Goal: Task Accomplishment & Management: Use online tool/utility

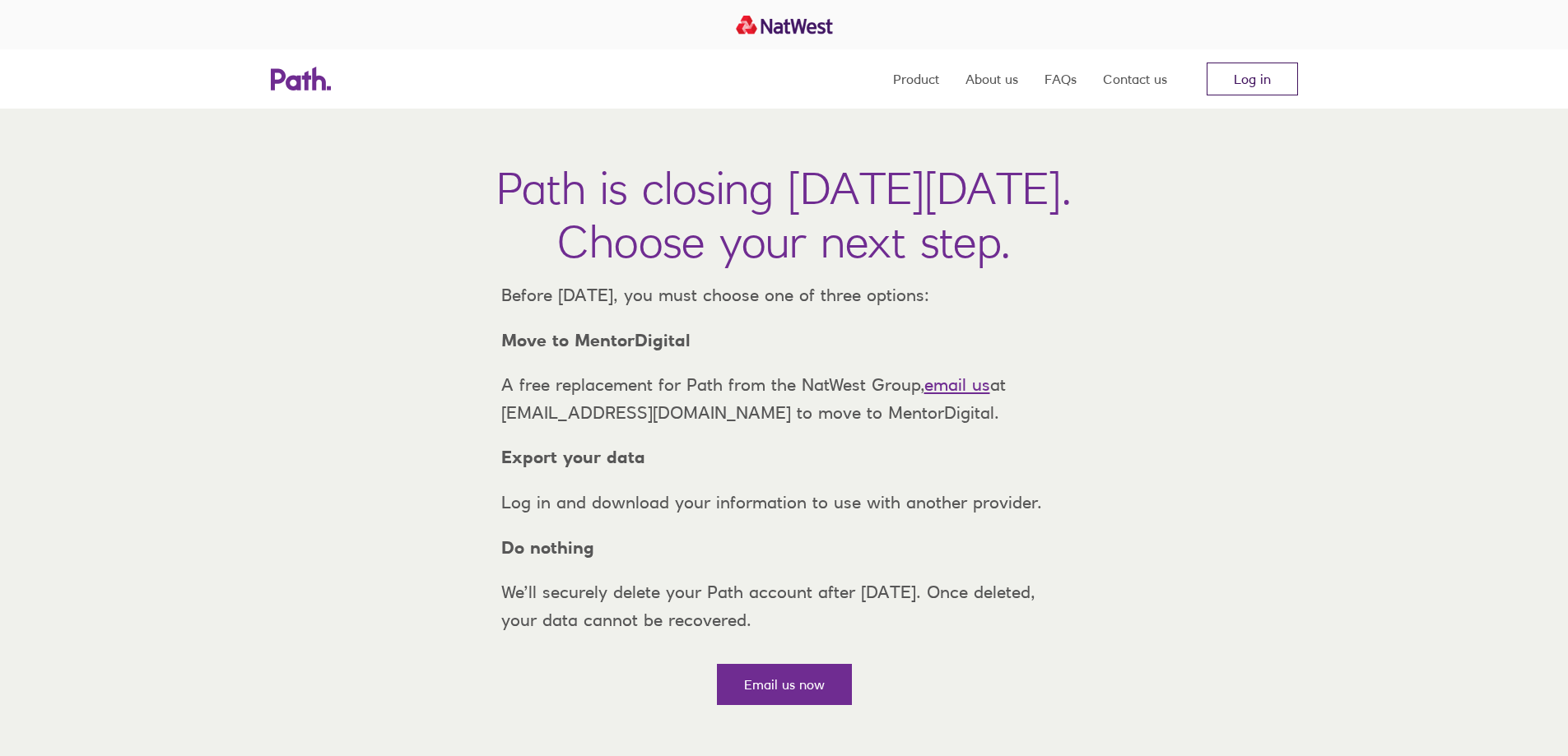
click at [1251, 76] on link "Log in" at bounding box center [1252, 79] width 91 height 33
click at [1252, 84] on link "Log in" at bounding box center [1252, 79] width 91 height 33
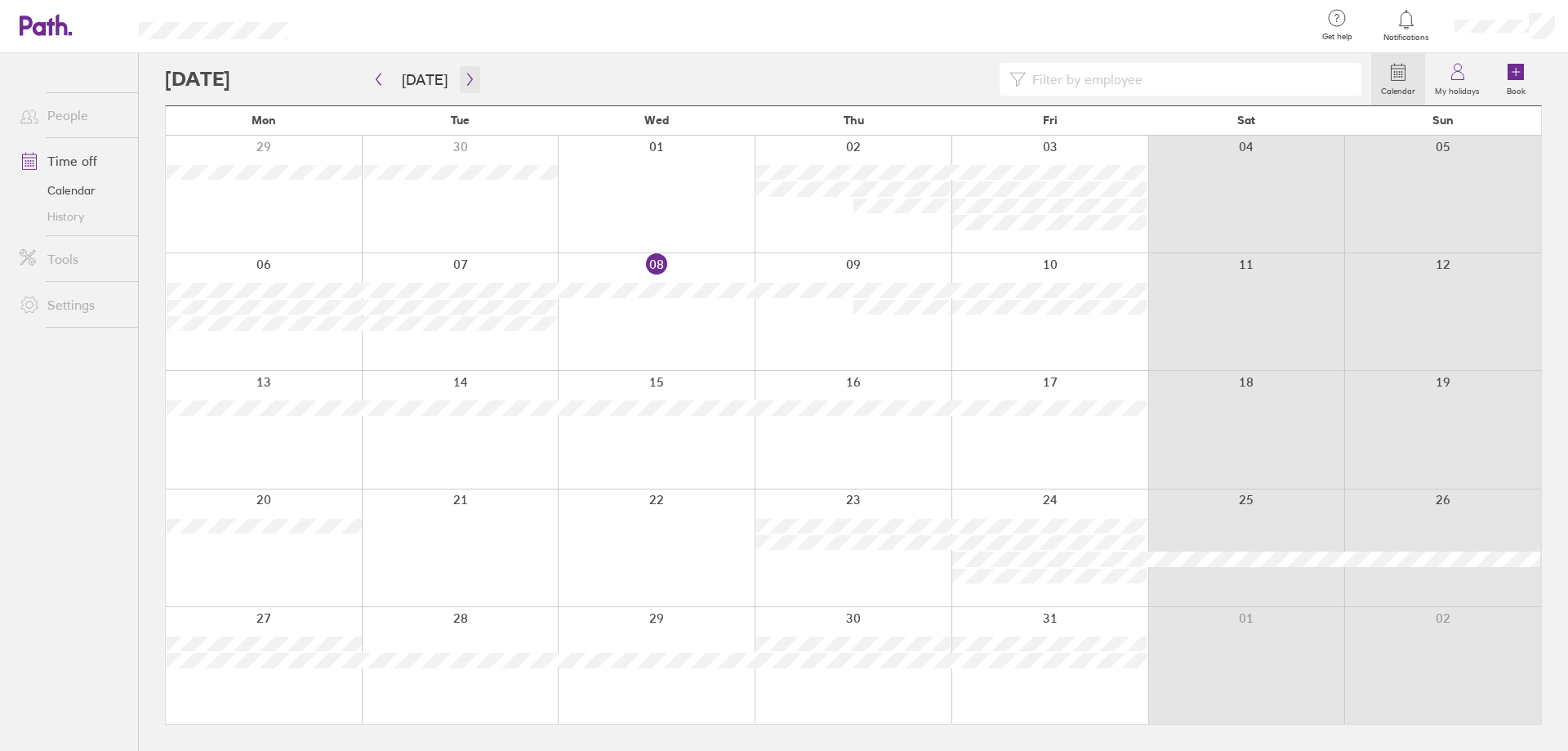
click at [464, 78] on icon "button" at bounding box center [470, 79] width 12 height 13
click at [469, 79] on icon "button" at bounding box center [470, 79] width 12 height 13
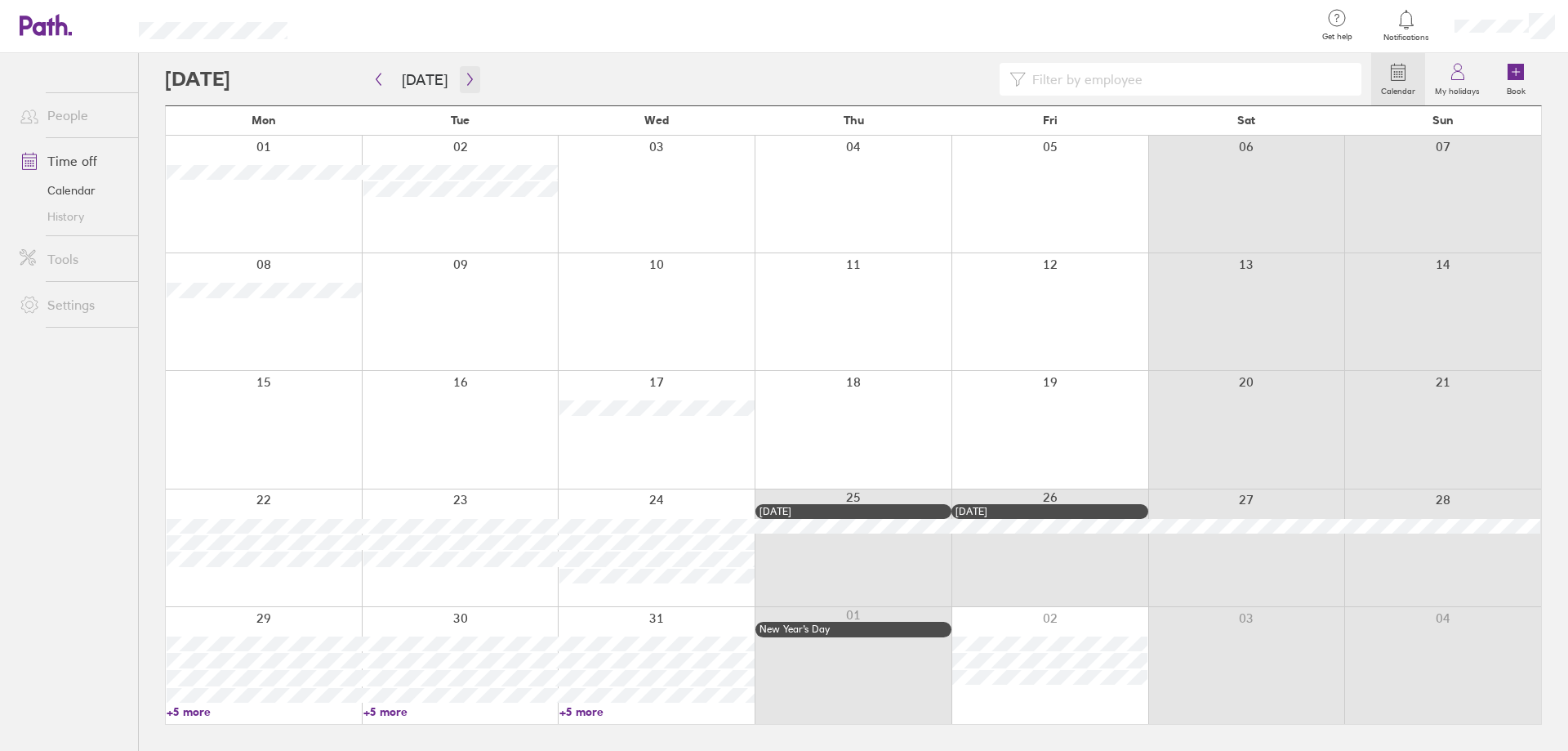
click at [464, 77] on icon "button" at bounding box center [470, 79] width 12 height 13
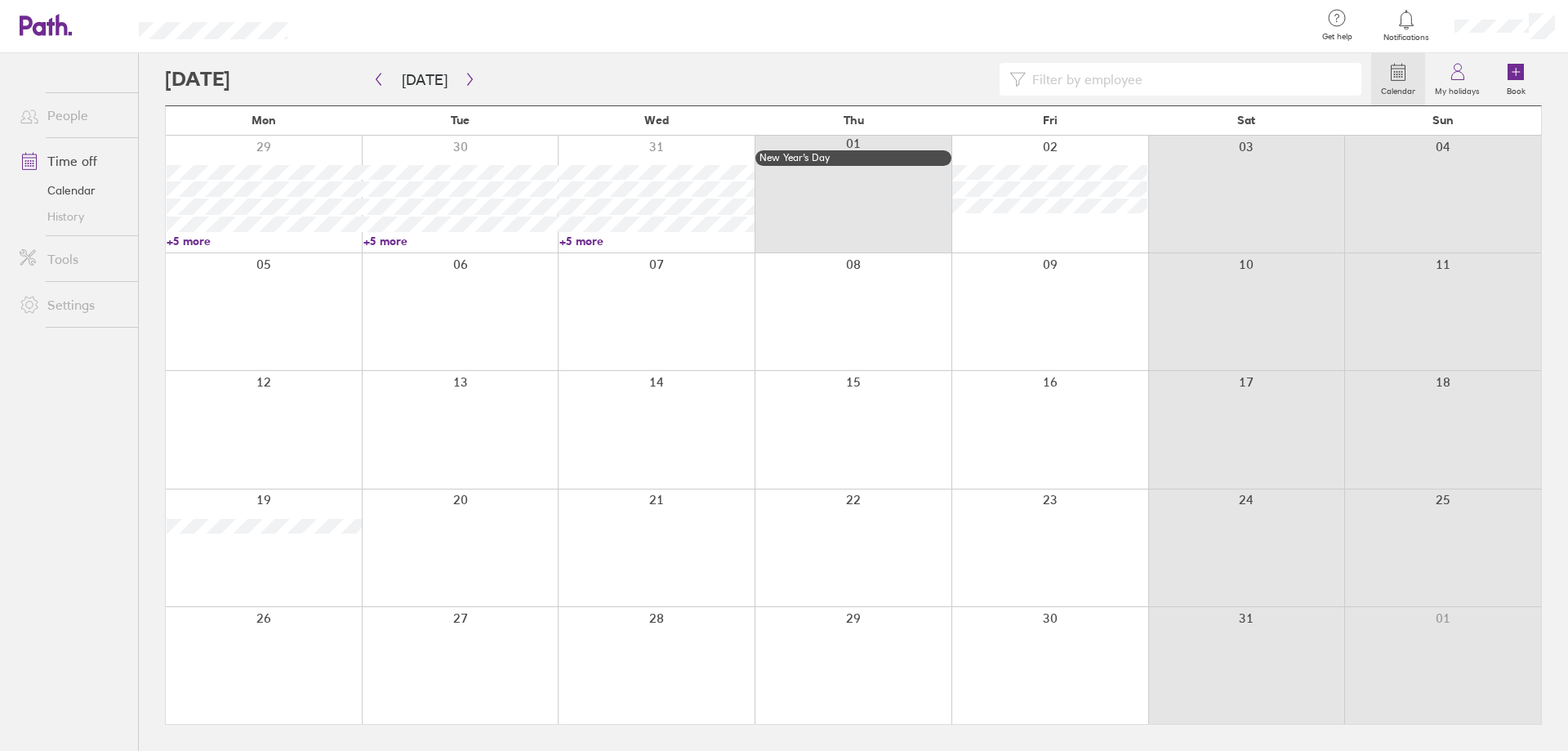
click at [1029, 401] on div at bounding box center [1050, 429] width 197 height 117
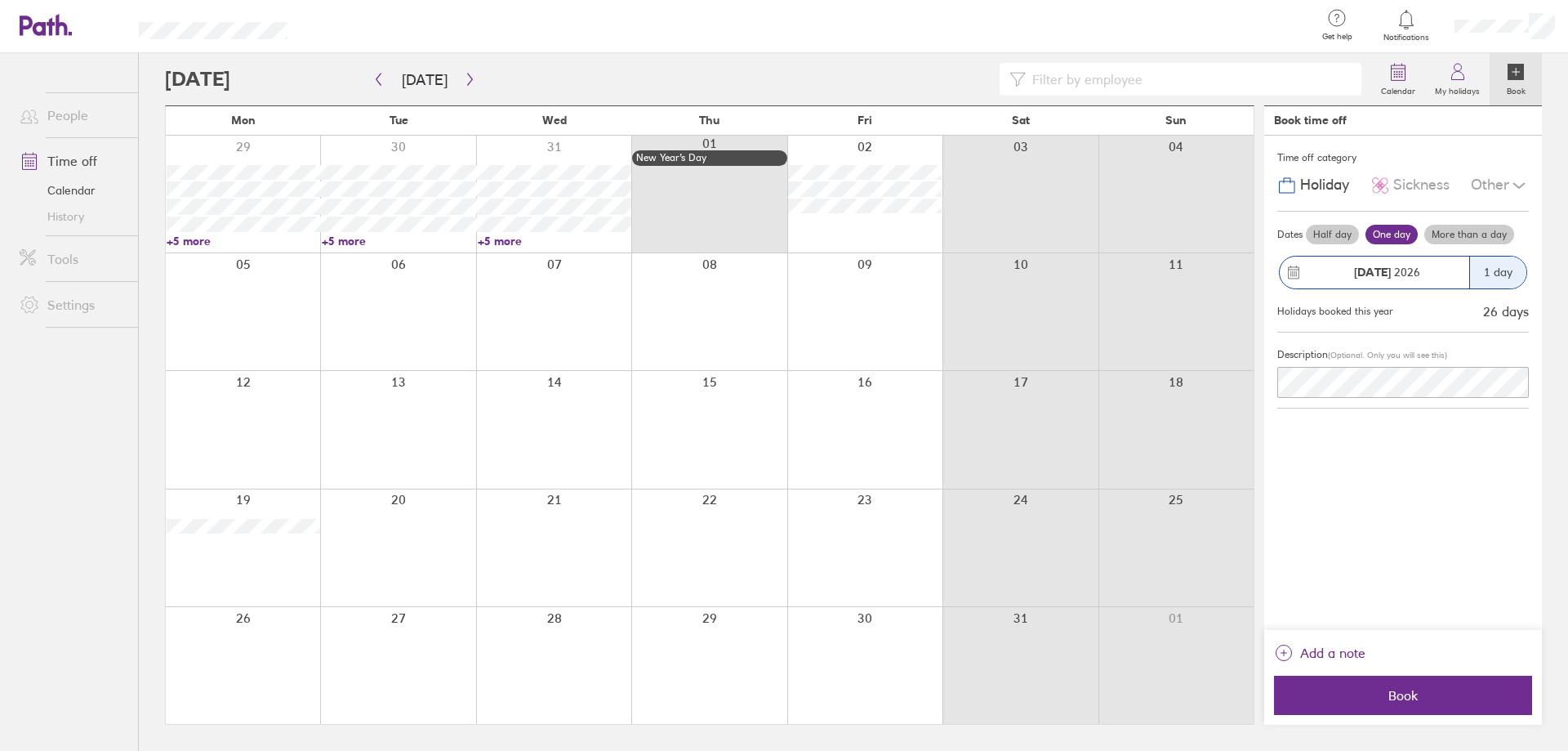
click at [1386, 239] on label "One day" at bounding box center [1391, 234] width 52 height 20
click at [0, 0] on input "One day" at bounding box center [0, 0] width 0 height 0
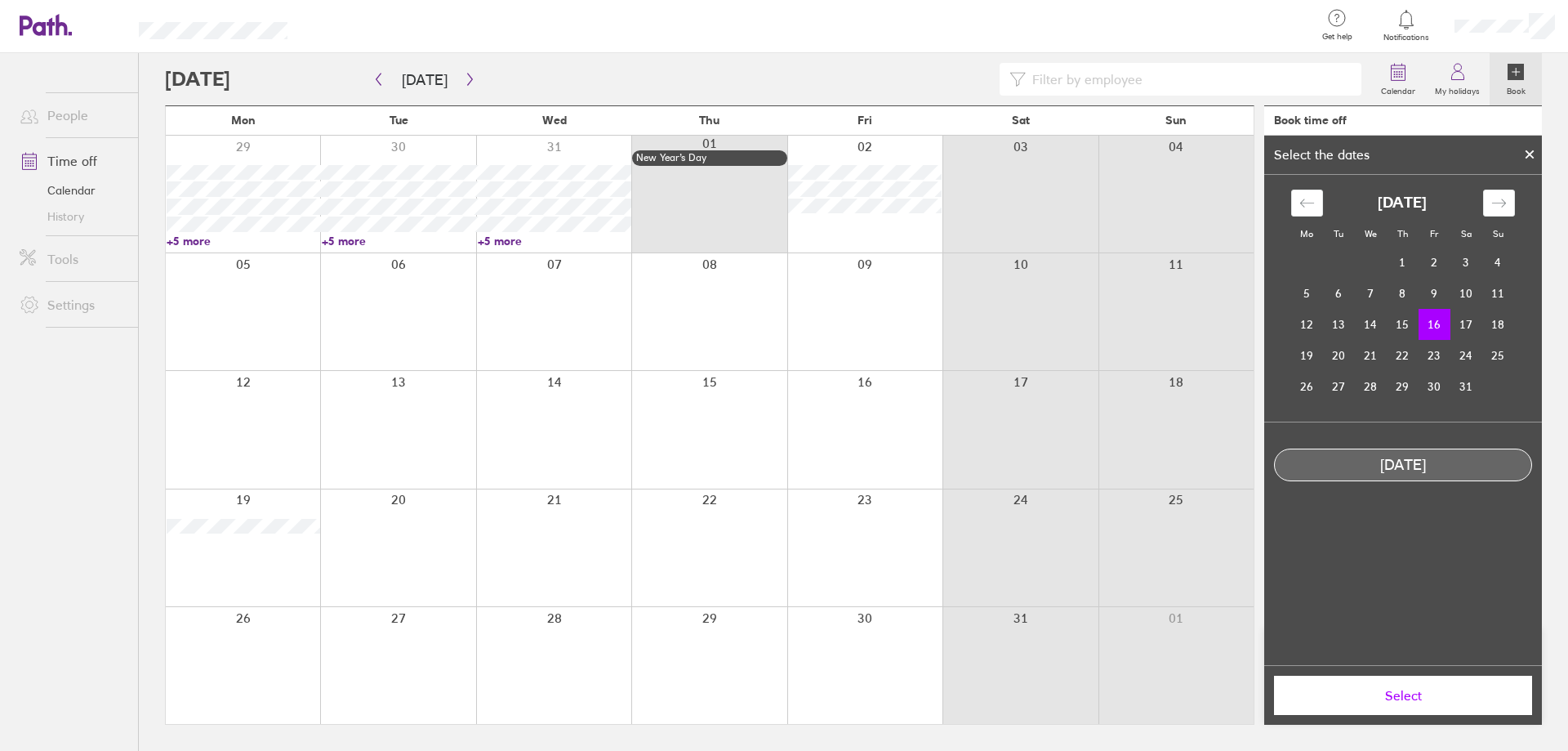
click at [1400, 689] on span "Select" at bounding box center [1402, 695] width 235 height 15
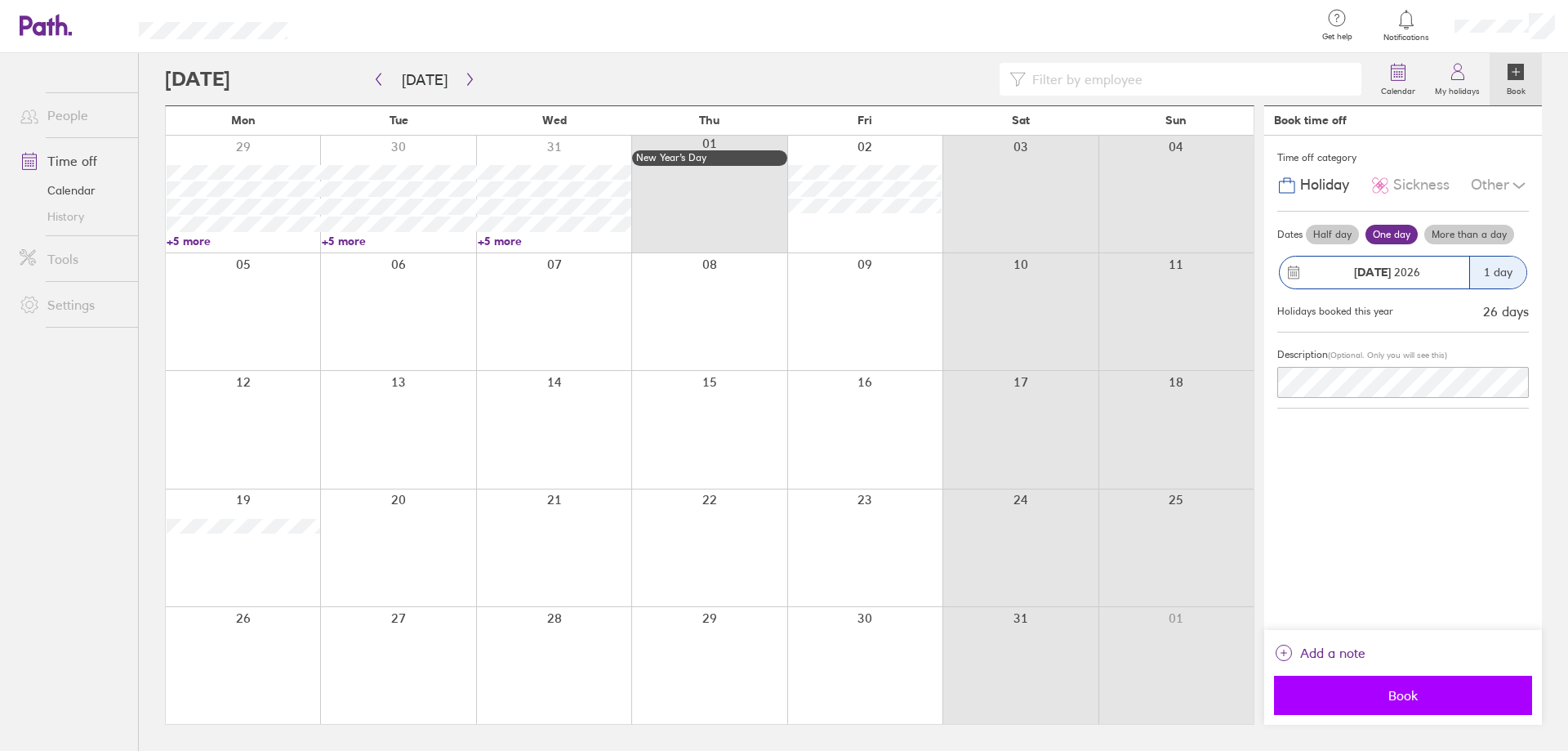
click at [1397, 698] on span "Book" at bounding box center [1402, 695] width 235 height 15
